Goal: Task Accomplishment & Management: Complete application form

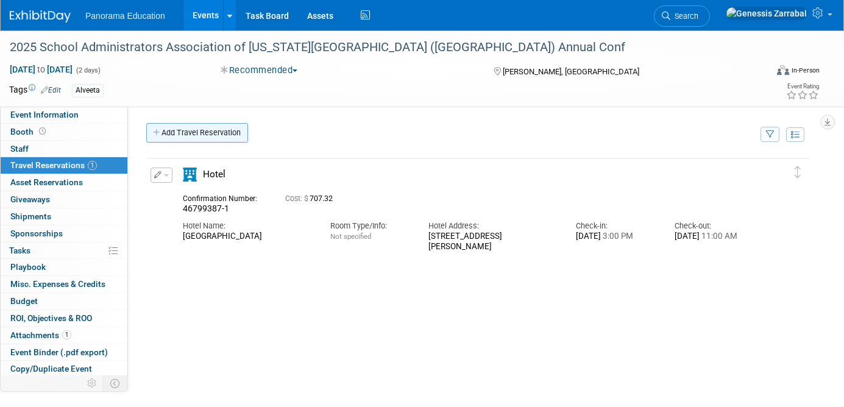
click at [199, 136] on link "Add Travel Reservation" at bounding box center [197, 132] width 102 height 19
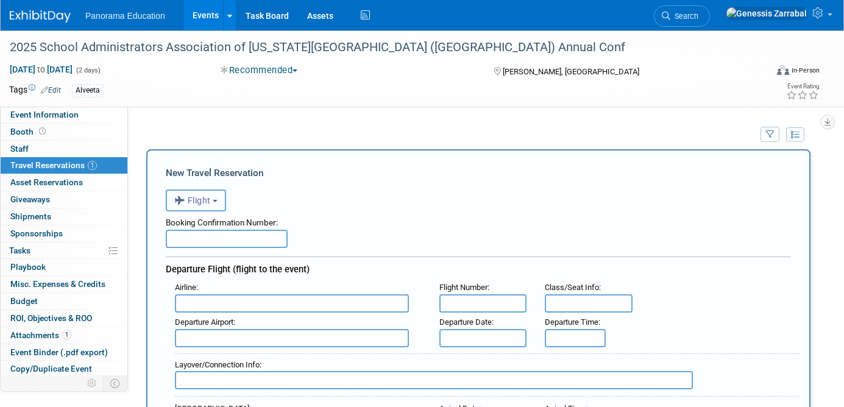
click at [206, 199] on span "Flight" at bounding box center [192, 201] width 37 height 10
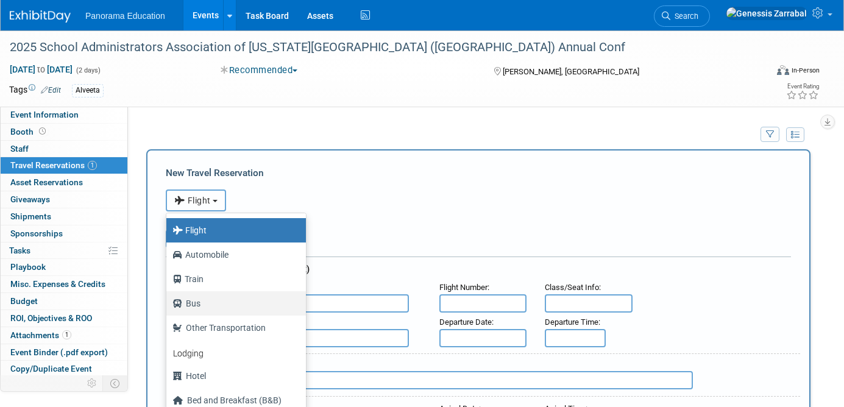
scroll to position [26, 0]
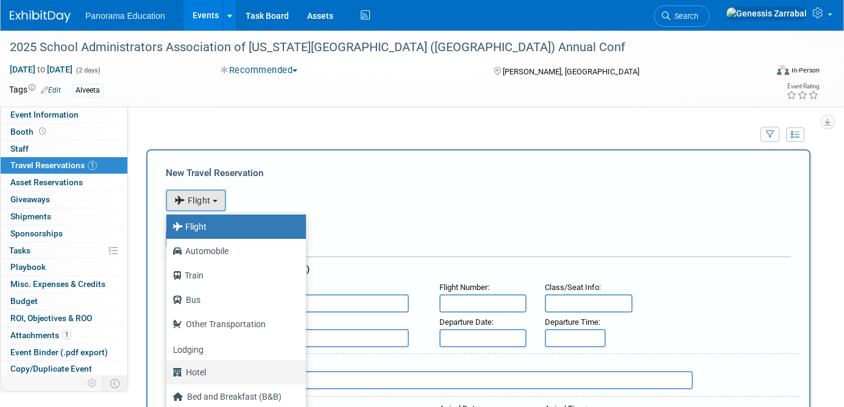
click at [234, 372] on label "Hotel" at bounding box center [232, 371] width 121 height 19
click at [168, 372] on input "Hotel" at bounding box center [164, 371] width 8 height 8
select select "6"
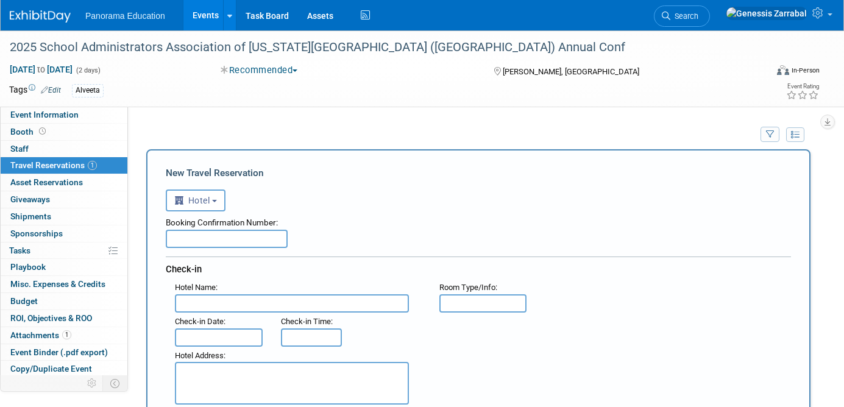
click at [245, 233] on input "text" at bounding box center [227, 239] width 122 height 18
paste input "90045924"
type input "90045924"
click at [213, 297] on input "text" at bounding box center [292, 303] width 234 height 18
paste input "Courtyard by [GEOGRAPHIC_DATA][PERSON_NAME]"
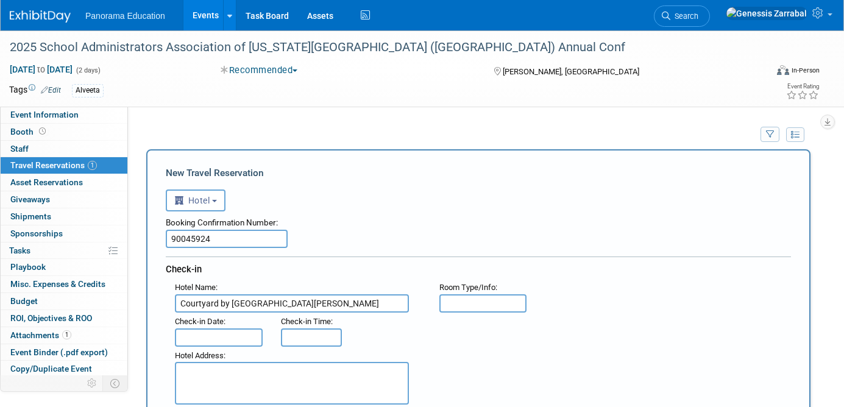
type input "Courtyard by [GEOGRAPHIC_DATA][PERSON_NAME]"
click at [214, 337] on input "text" at bounding box center [219, 337] width 88 height 18
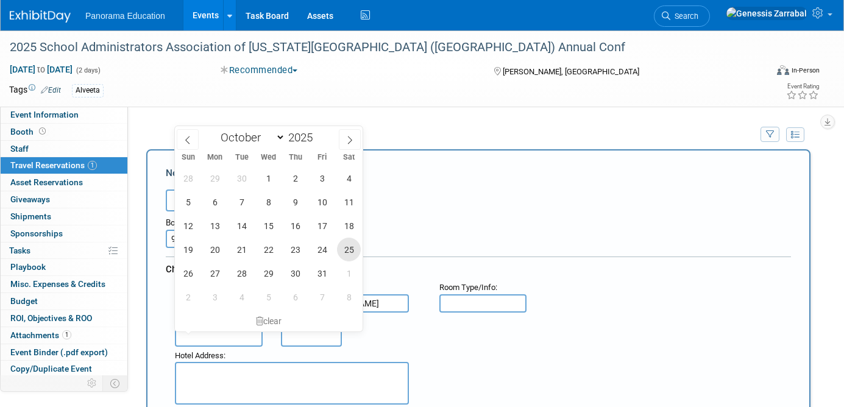
click at [342, 250] on span "25" at bounding box center [349, 250] width 24 height 24
type input "[DATE]"
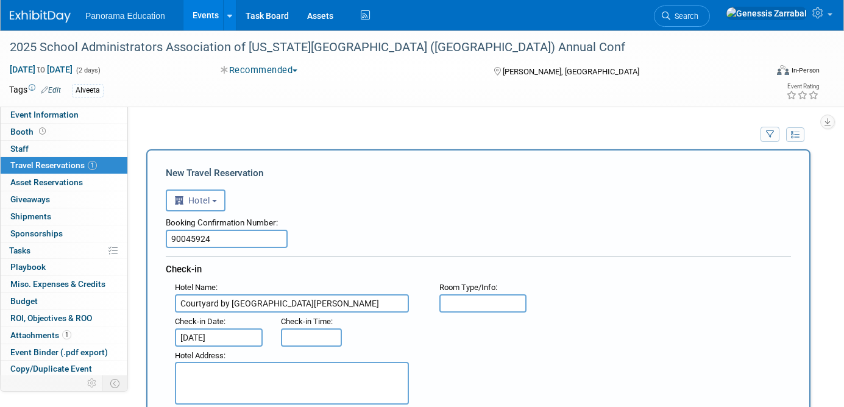
type input "3:00 PM"
click at [309, 339] on input "3:00 PM" at bounding box center [311, 337] width 61 height 18
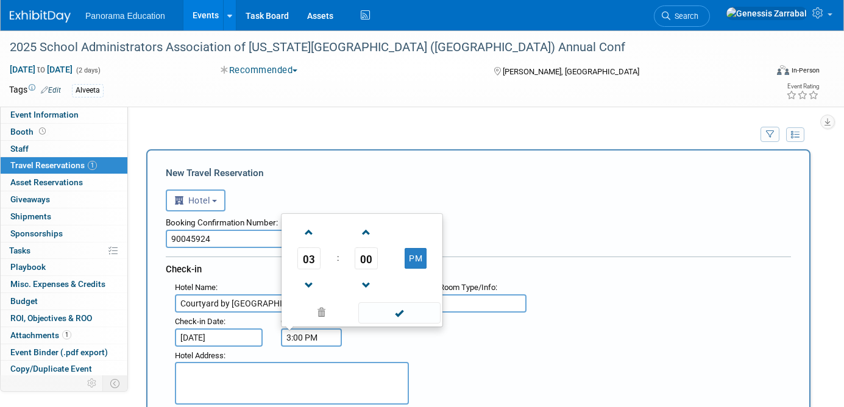
click at [382, 353] on div "Hotel Address :" at bounding box center [298, 355] width 246 height 13
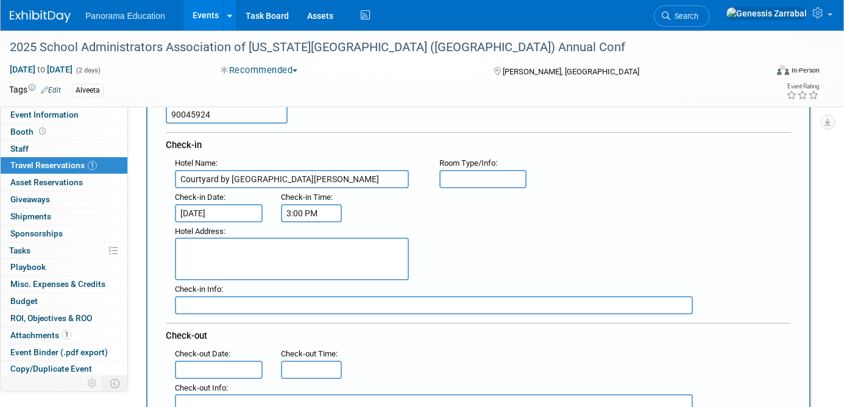
scroll to position [147, 0]
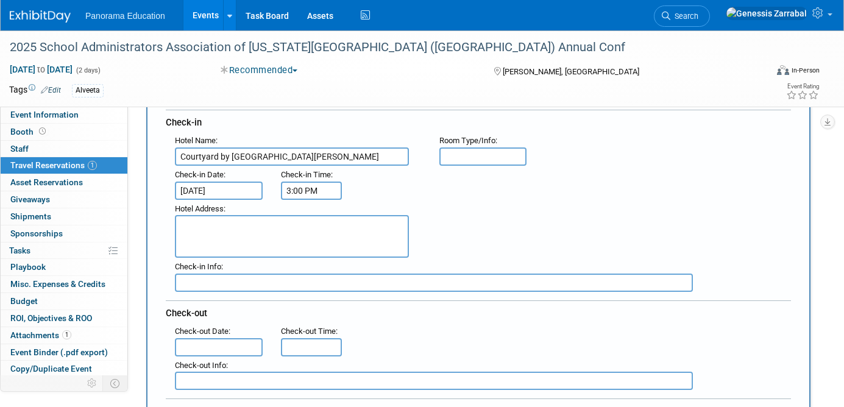
click at [216, 339] on input "text" at bounding box center [219, 347] width 88 height 18
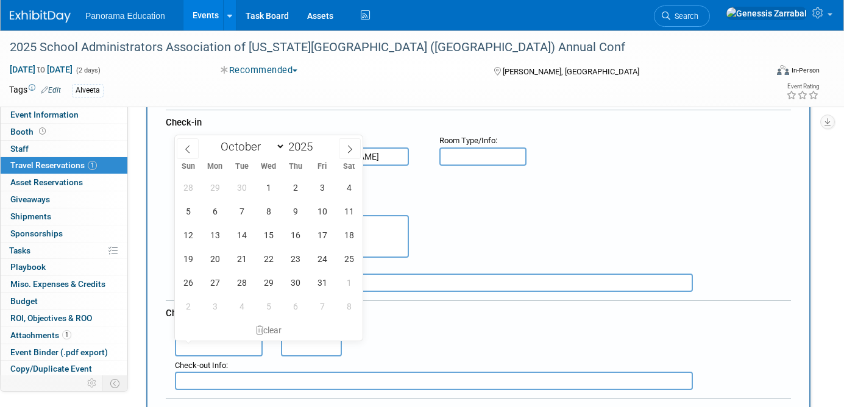
click at [216, 339] on div "clear" at bounding box center [269, 330] width 188 height 21
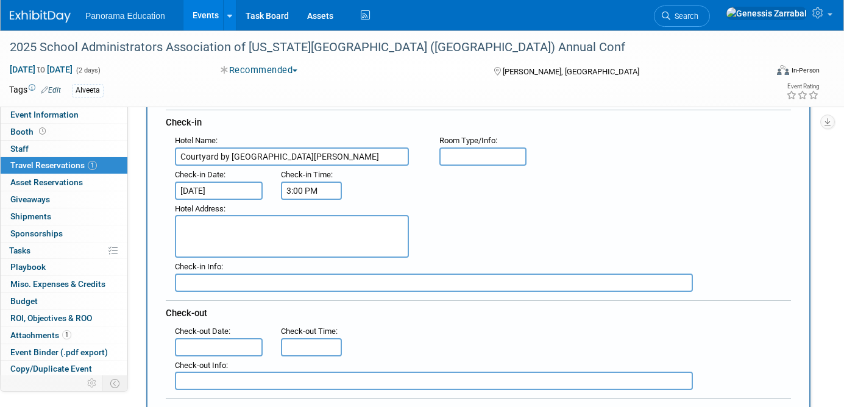
click at [213, 344] on input "text" at bounding box center [219, 347] width 88 height 18
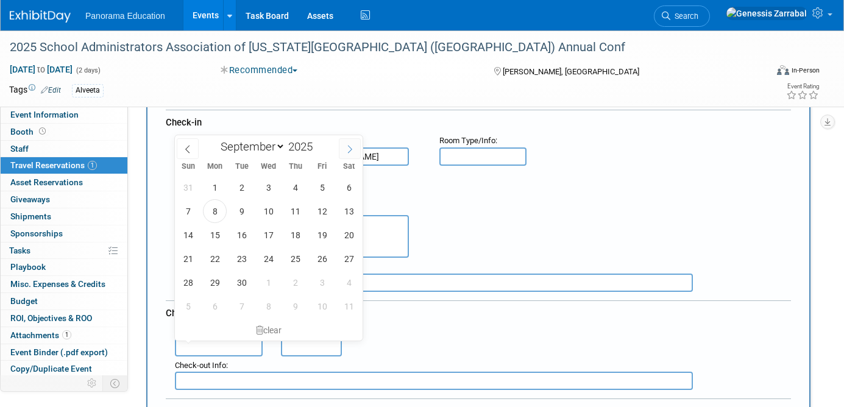
click at [359, 146] on span at bounding box center [350, 148] width 22 height 21
select select "9"
click at [211, 284] on span "27" at bounding box center [215, 282] width 24 height 24
type input "[DATE]"
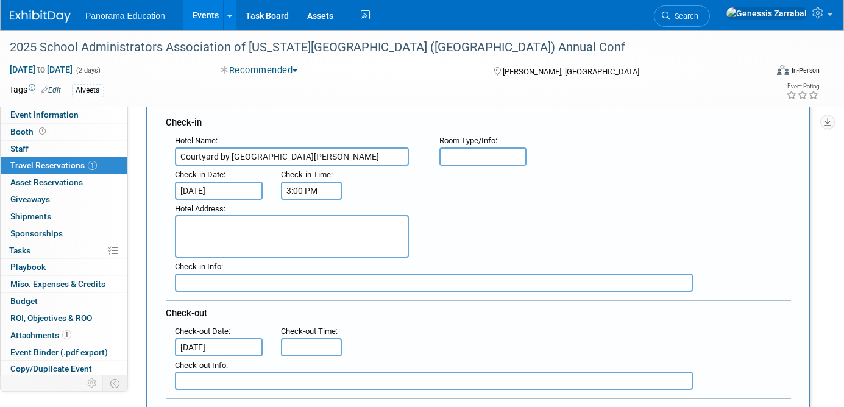
click at [392, 344] on div ": Check-out Date : [DATE] Check-out Time :" at bounding box center [483, 339] width 634 height 34
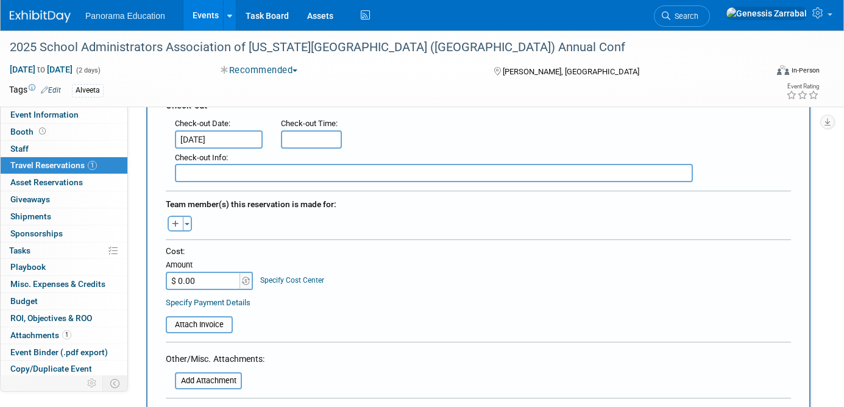
scroll to position [355, 0]
click at [214, 278] on input "$ 0.00" at bounding box center [204, 280] width 76 height 18
type input "$ 663.78"
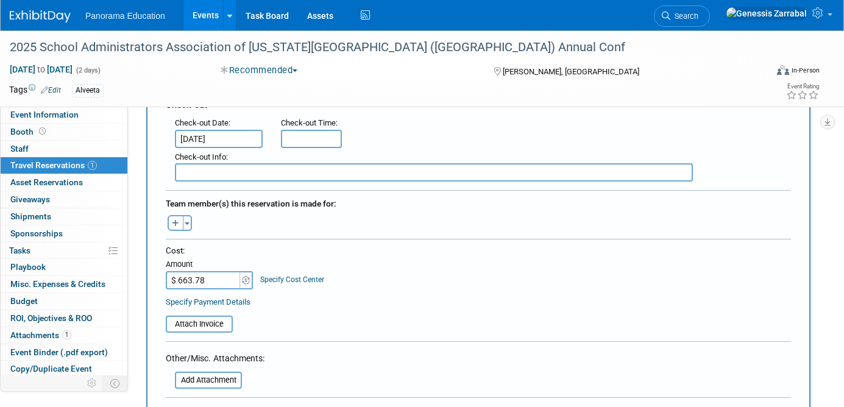
click at [380, 319] on table "Attach Invoice" at bounding box center [478, 319] width 625 height 28
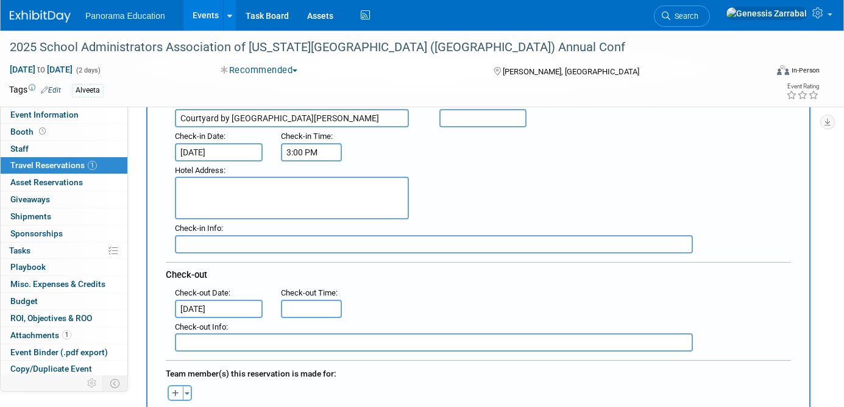
scroll to position [168, 0]
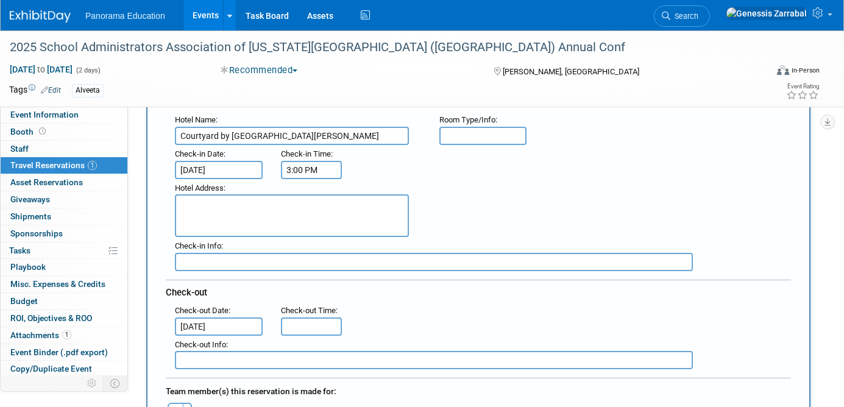
click at [245, 194] on textarea at bounding box center [292, 215] width 234 height 43
paste textarea "Courtyard by [GEOGRAPHIC_DATA][PERSON_NAME] [STREET_ADDRESS][PERSON_NAME][US_ST…"
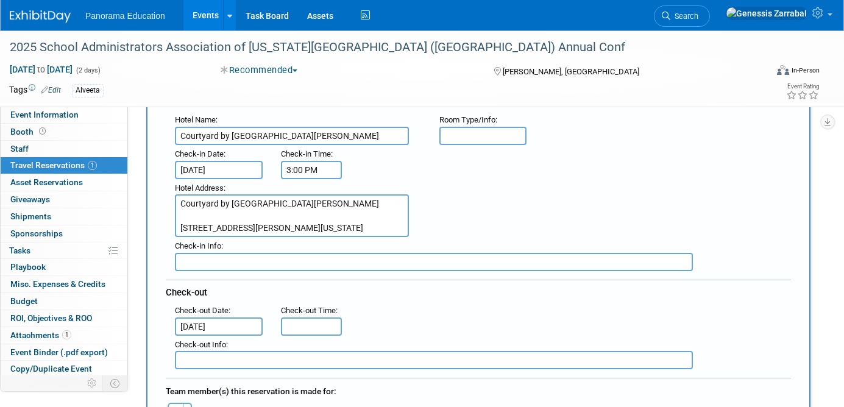
type textarea "Courtyard by [GEOGRAPHIC_DATA][PERSON_NAME] [STREET_ADDRESS][PERSON_NAME][US_ST…"
click at [501, 222] on div "Hotel Address : Courtyard by [GEOGRAPHIC_DATA][PERSON_NAME] [STREET_ADDRESS][PE…" at bounding box center [483, 208] width 634 height 58
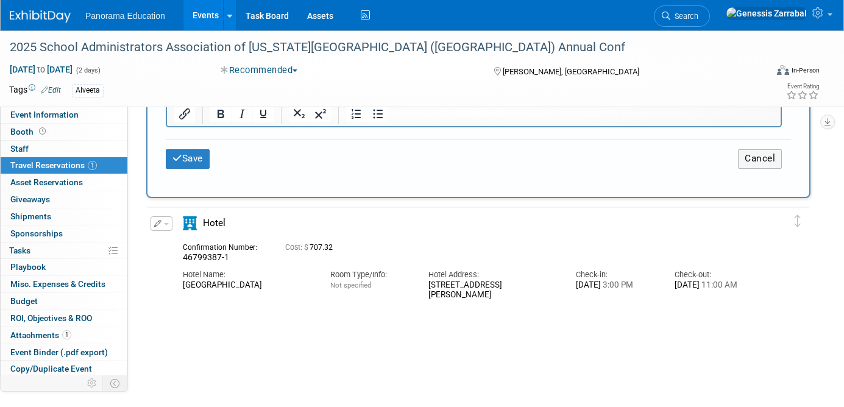
scroll to position [759, 0]
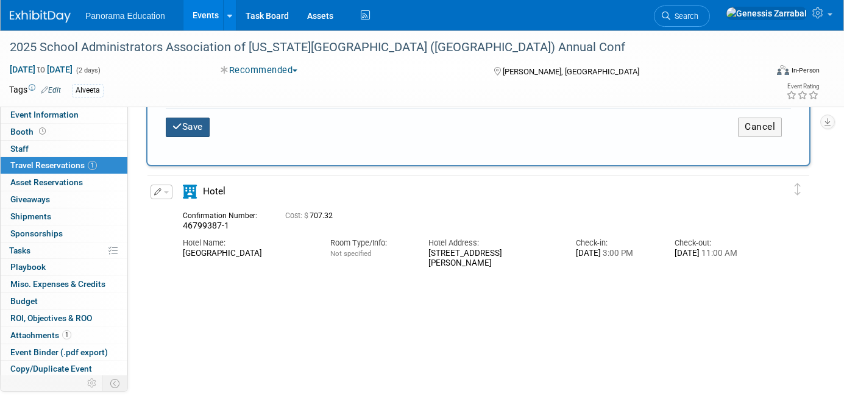
click at [206, 132] on button "Save" at bounding box center [188, 127] width 44 height 19
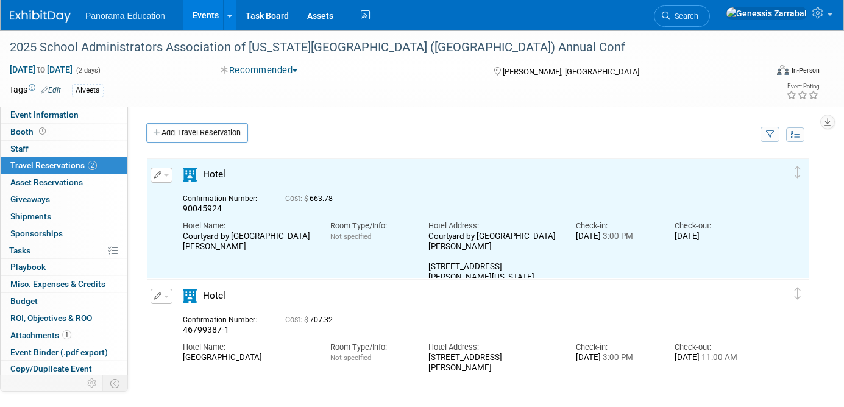
scroll to position [0, 0]
